Goal: Find specific page/section: Find specific page/section

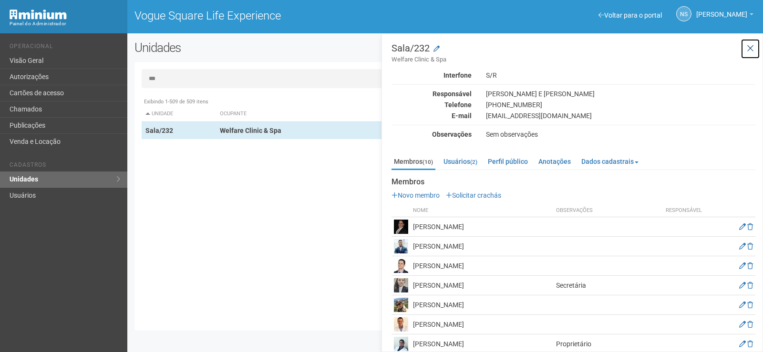
click at [749, 47] on icon at bounding box center [750, 49] width 7 height 10
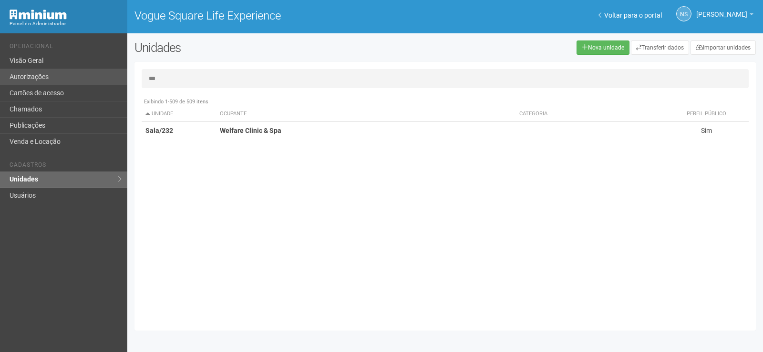
drag, startPoint x: 352, startPoint y: 84, endPoint x: 59, endPoint y: 79, distance: 293.3
click at [59, 79] on div "Voltar para o portal Operacional Visão Geral Autorizações Cartões de acesso Cha…" at bounding box center [381, 192] width 763 height 319
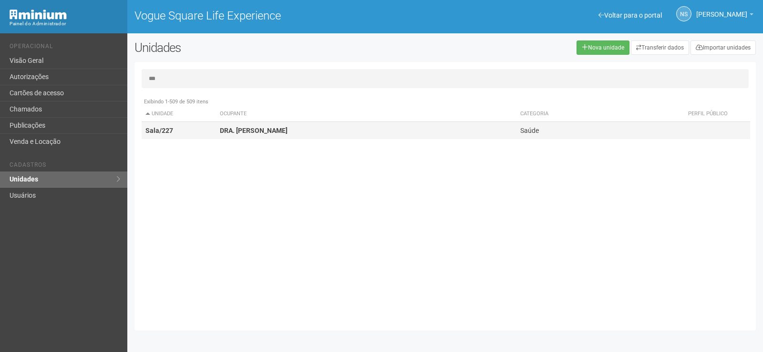
click at [250, 132] on strong "DRA. [PERSON_NAME]" at bounding box center [254, 131] width 68 height 8
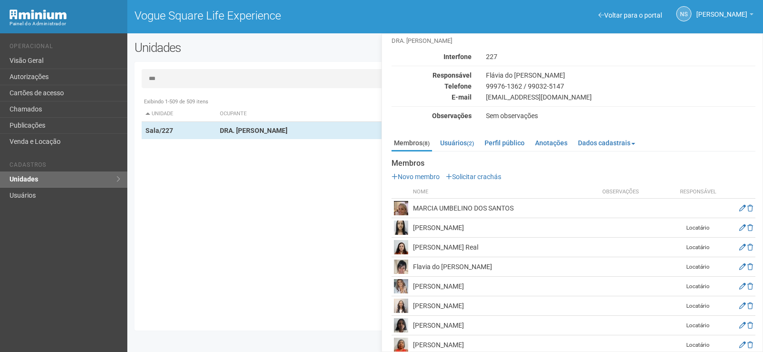
scroll to position [31, 0]
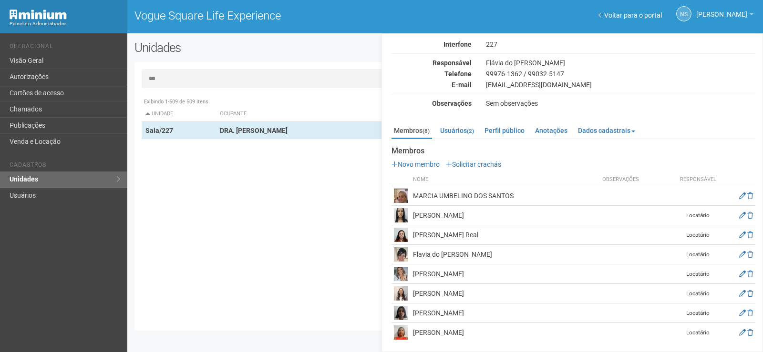
click at [398, 336] on img at bounding box center [401, 333] width 14 height 14
click at [739, 333] on icon at bounding box center [742, 332] width 7 height 7
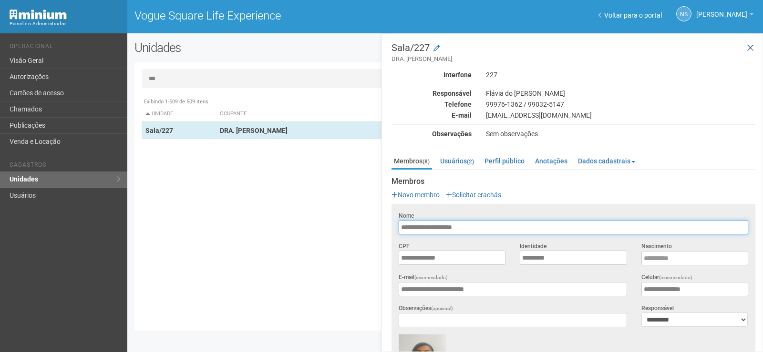
scroll to position [0, 0]
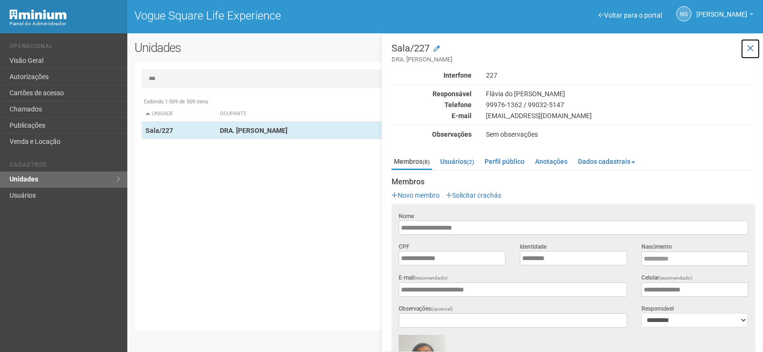
click at [749, 51] on icon at bounding box center [750, 49] width 7 height 10
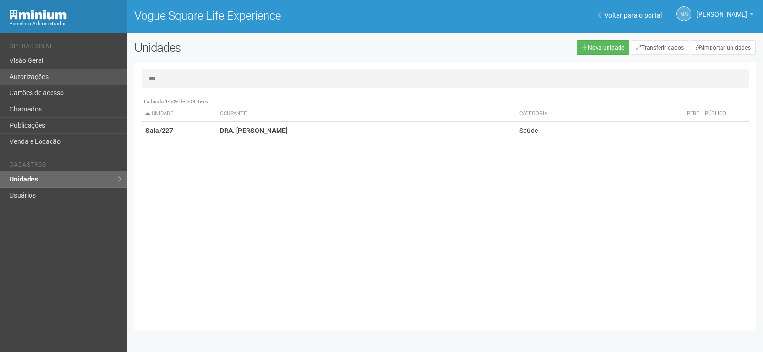
drag, startPoint x: 291, startPoint y: 84, endPoint x: 7, endPoint y: 81, distance: 284.2
click at [7, 81] on div "Voltar para o portal Operacional Visão Geral Autorizações Cartões de acesso Cha…" at bounding box center [381, 192] width 763 height 319
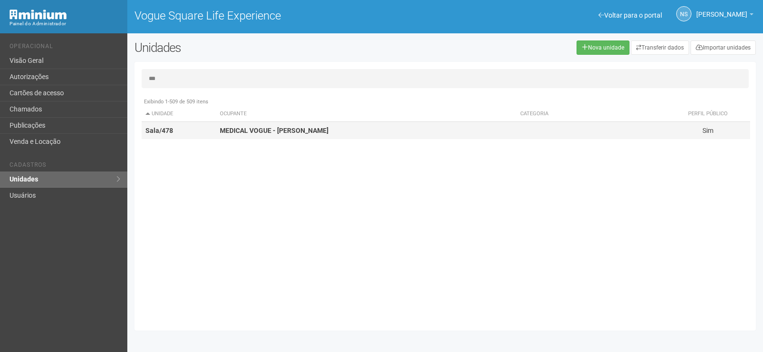
click at [252, 133] on strong "MEDICAL VOGUE - [PERSON_NAME]" at bounding box center [274, 131] width 109 height 8
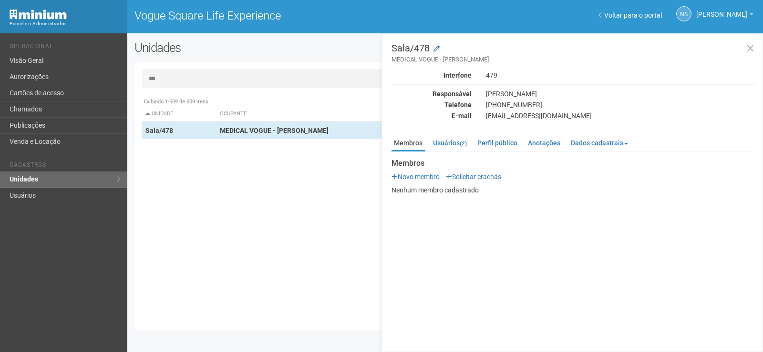
click at [201, 75] on input "***" at bounding box center [445, 78] width 607 height 19
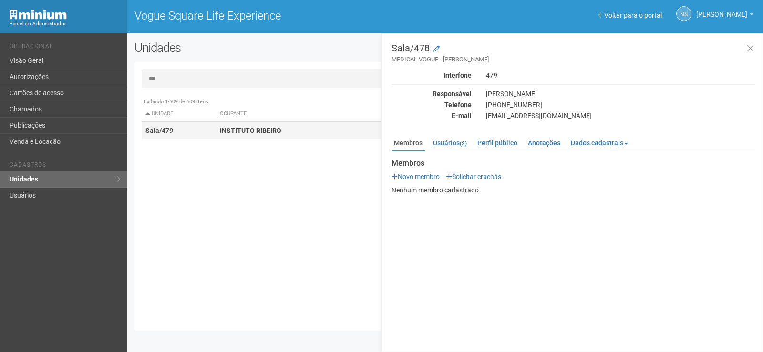
type input "***"
click at [249, 137] on td "INSTITUTO RIBEIRO" at bounding box center [366, 131] width 300 height 18
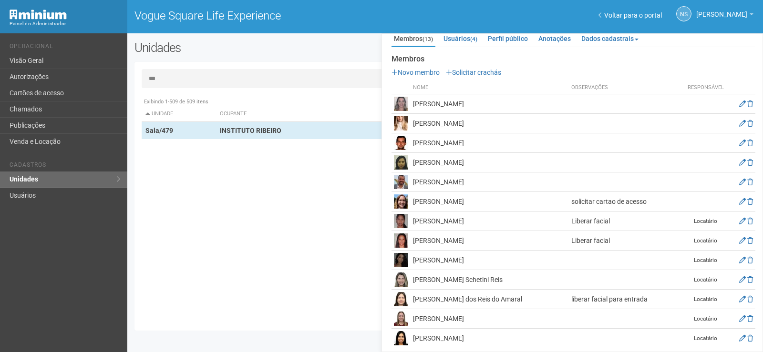
scroll to position [110, 0]
